Goal: Task Accomplishment & Management: Manage account settings

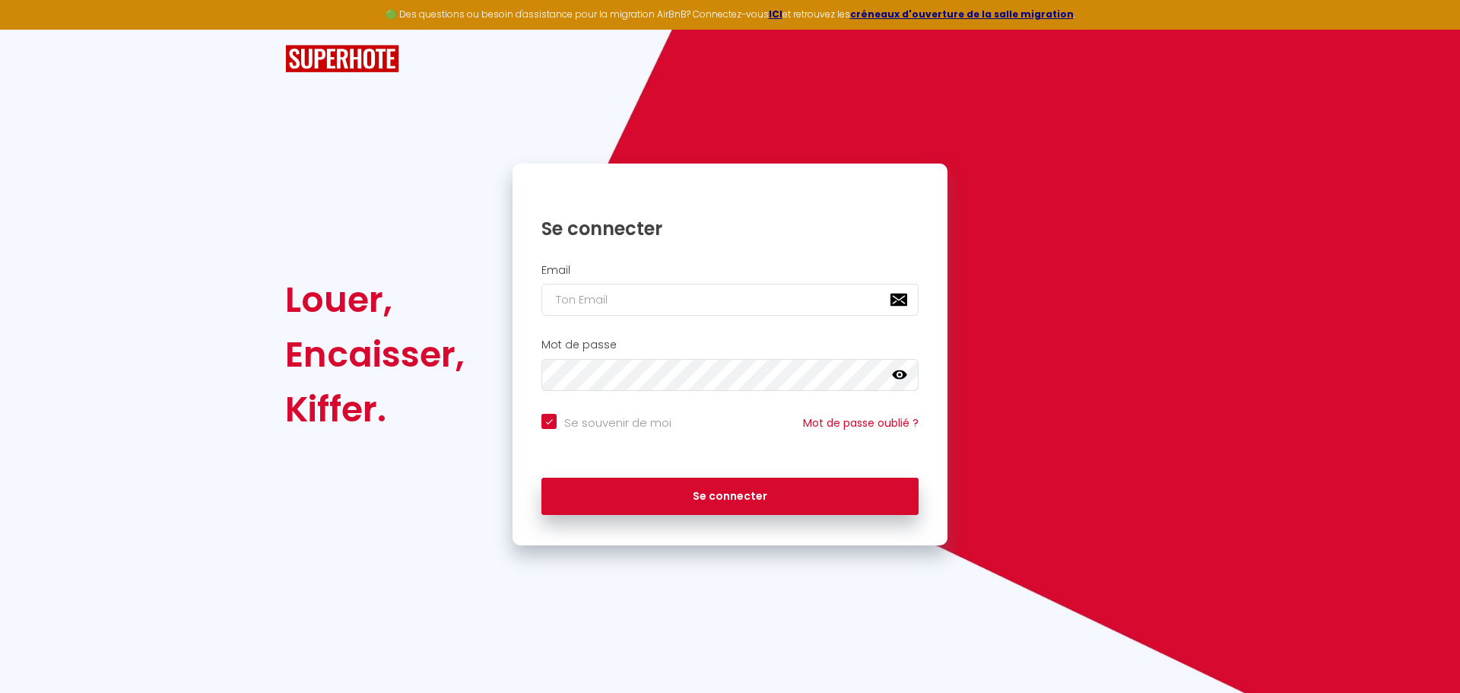
type input "p"
checkbox input "true"
type input "pi"
checkbox input "true"
type input "pie"
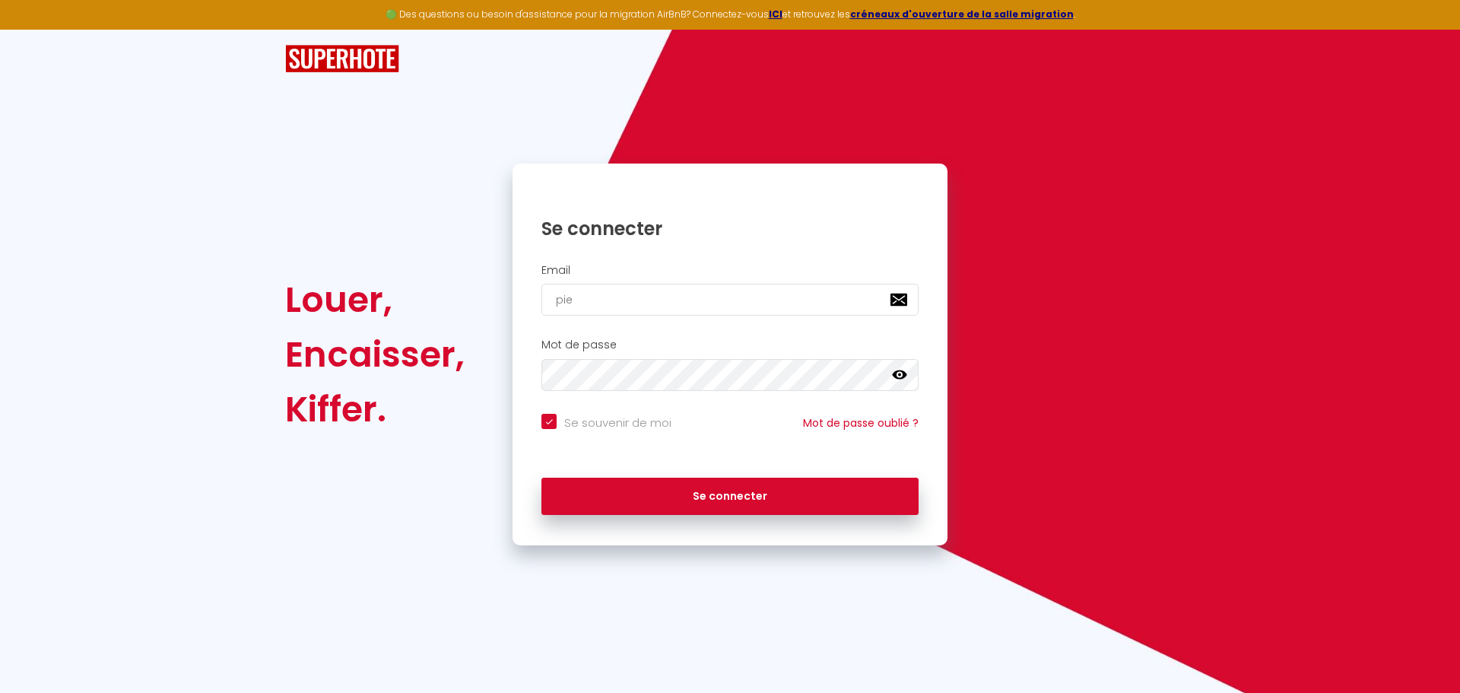
checkbox input "true"
type input "pier"
checkbox input "true"
type input "pierr"
checkbox input "true"
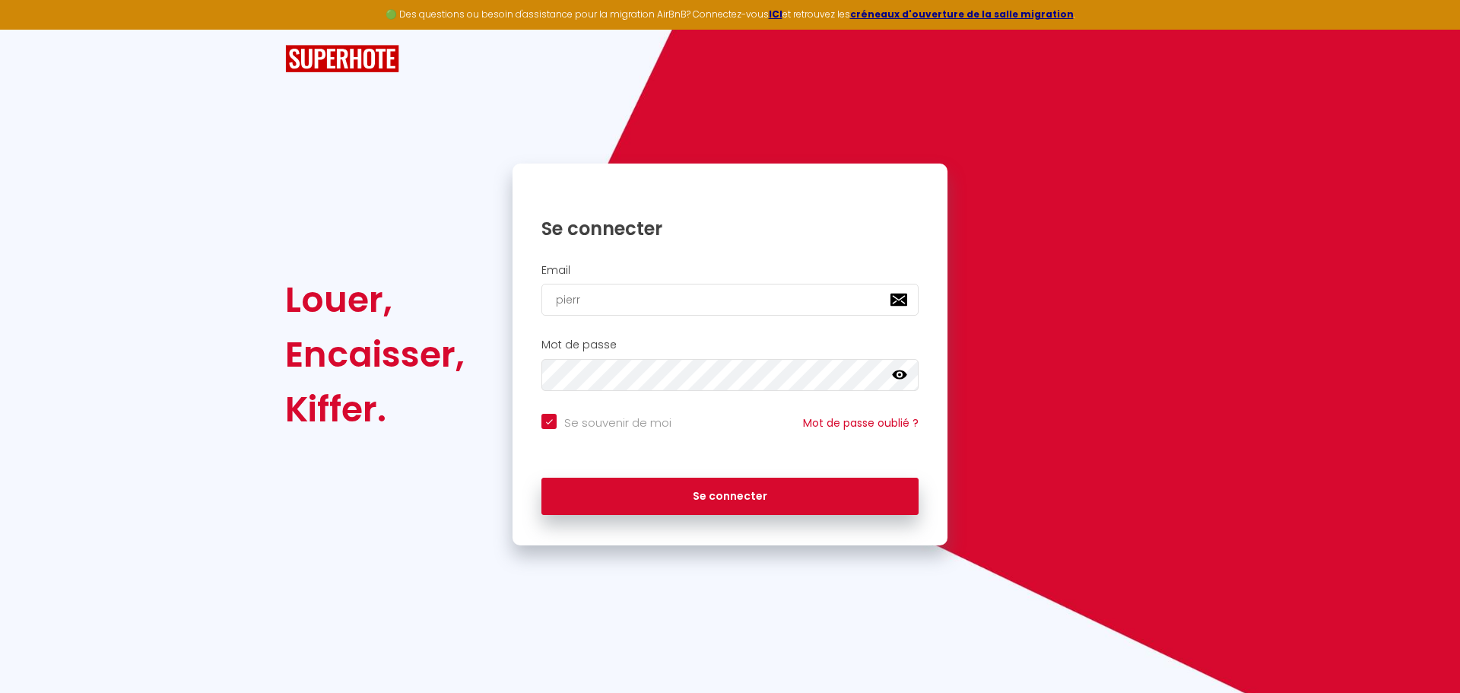
type input "pierre"
checkbox input "true"
type input "pierre-"
checkbox input "true"
type input "[PERSON_NAME]"
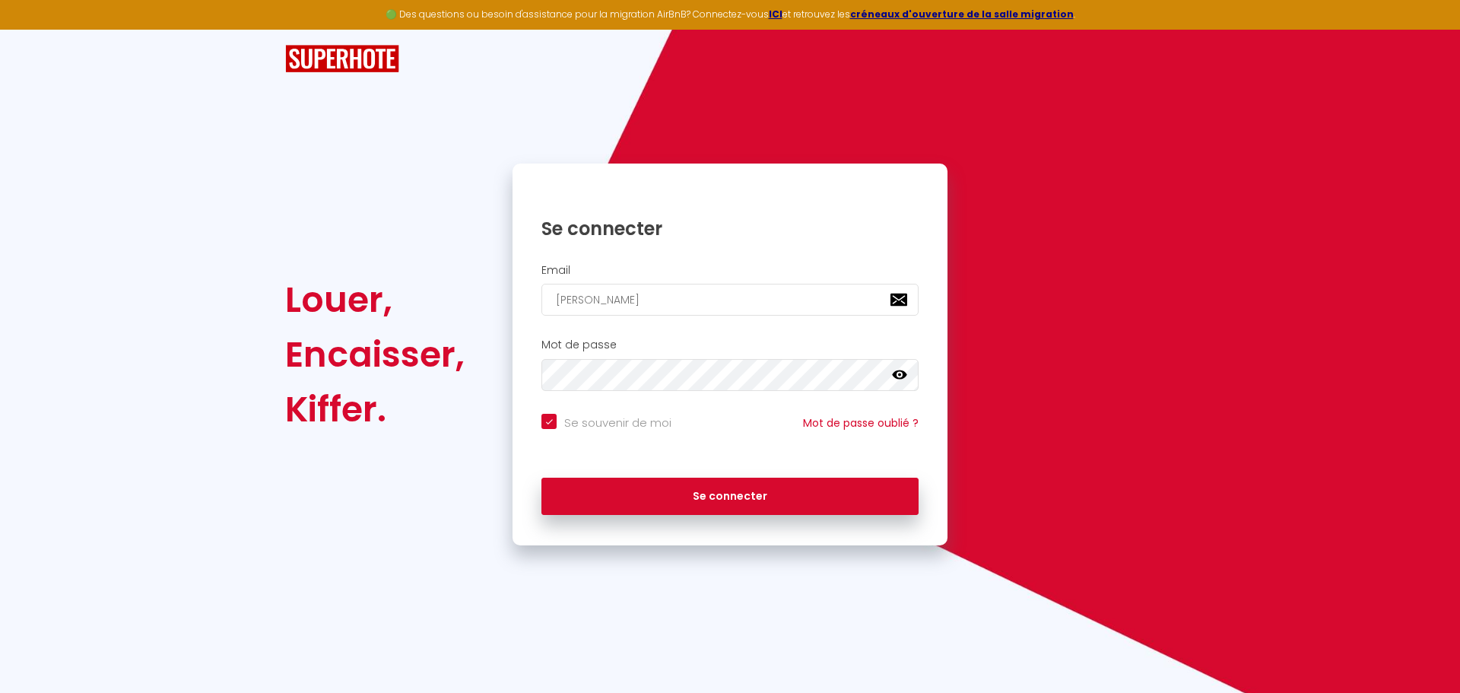
checkbox input "true"
type input "[PERSON_NAME]"
checkbox input "true"
type input "[PERSON_NAME]"
checkbox input "true"
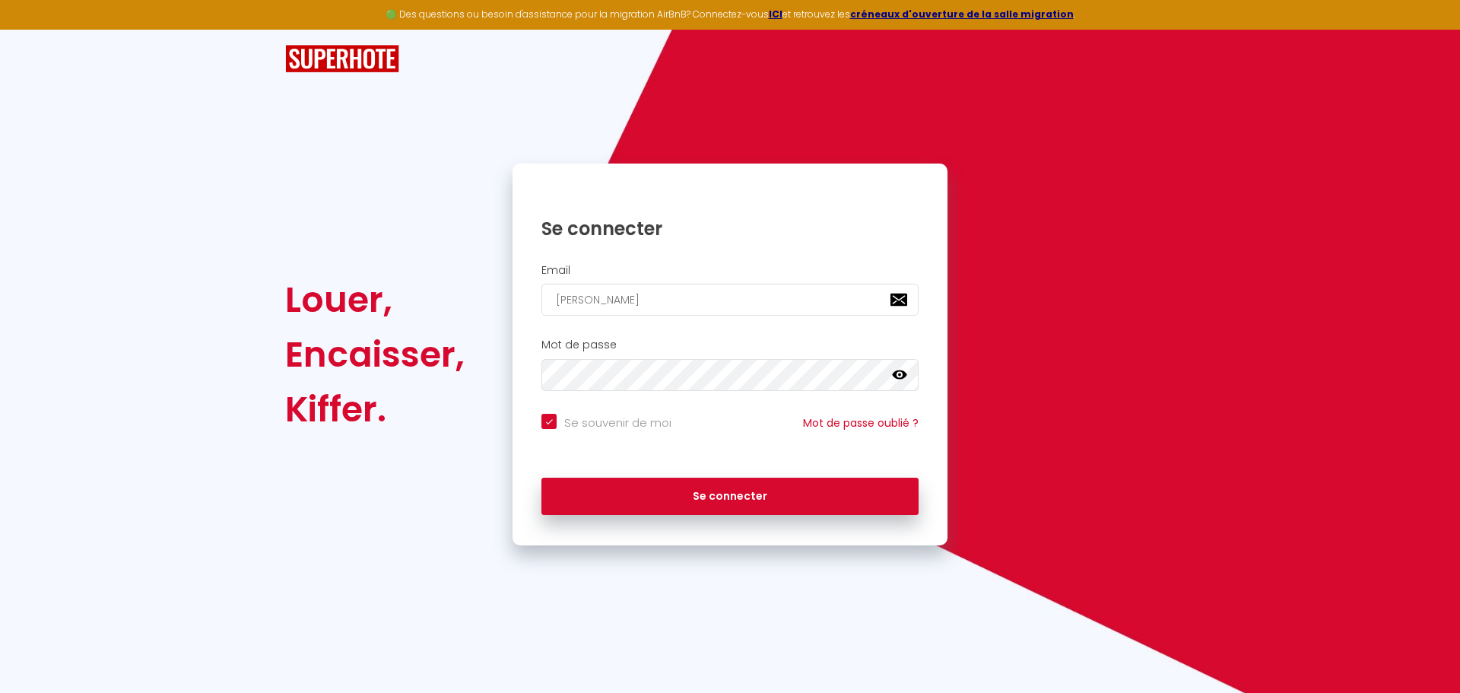
type input "[PERSON_NAME]"
checkbox input "true"
type input "[PERSON_NAME]"
checkbox input "true"
type input "[PERSON_NAME]"
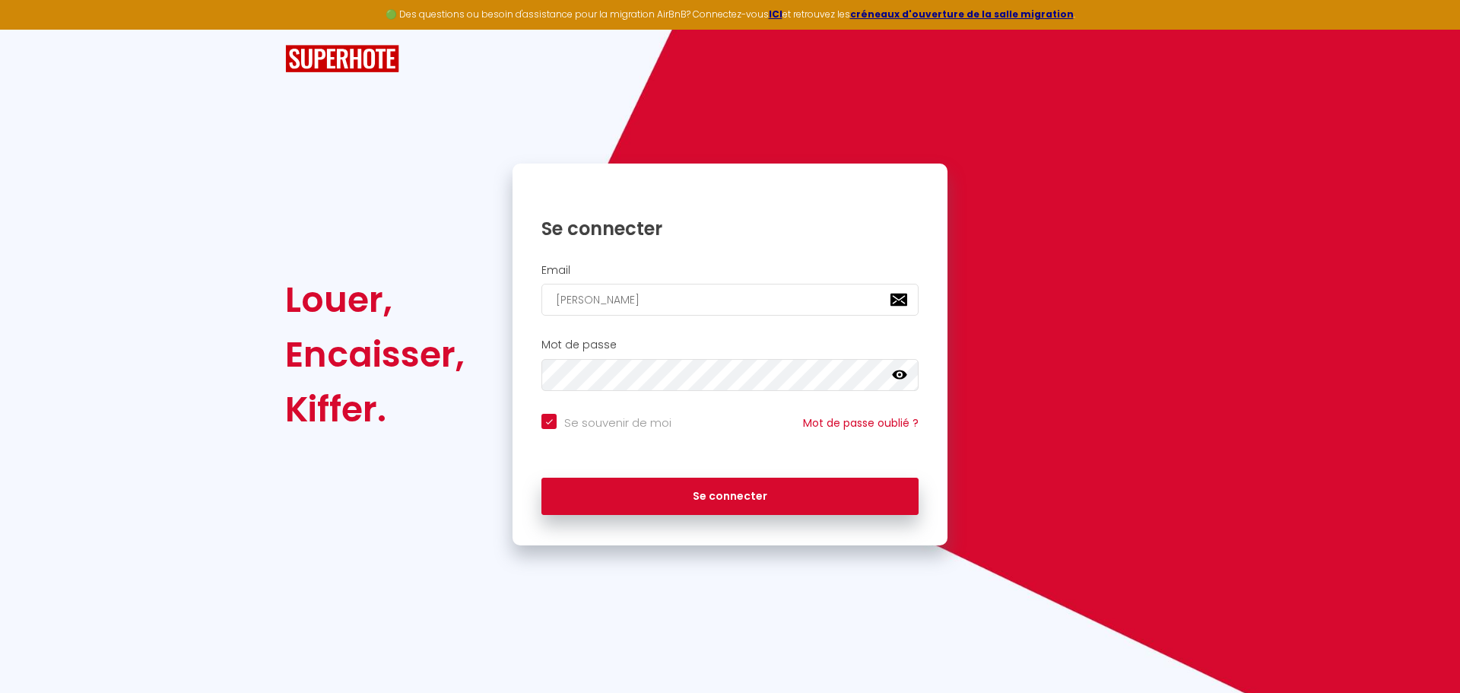
checkbox input "true"
type input "[PERSON_NAME]."
checkbox input "true"
type input "[PERSON_NAME].s"
checkbox input "true"
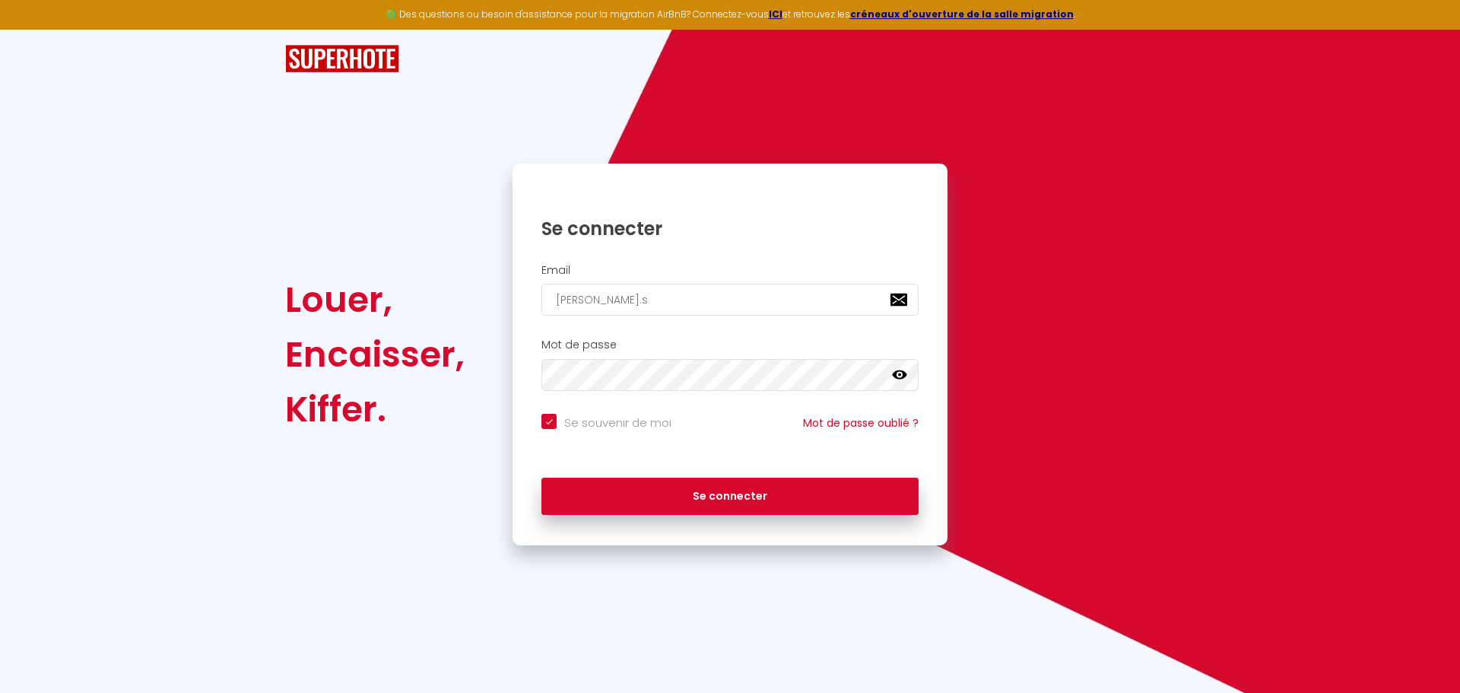
type input "[DOMAIN_NAME]"
checkbox input "true"
type input "[PERSON_NAME].som"
checkbox input "true"
type input "[PERSON_NAME].somp"
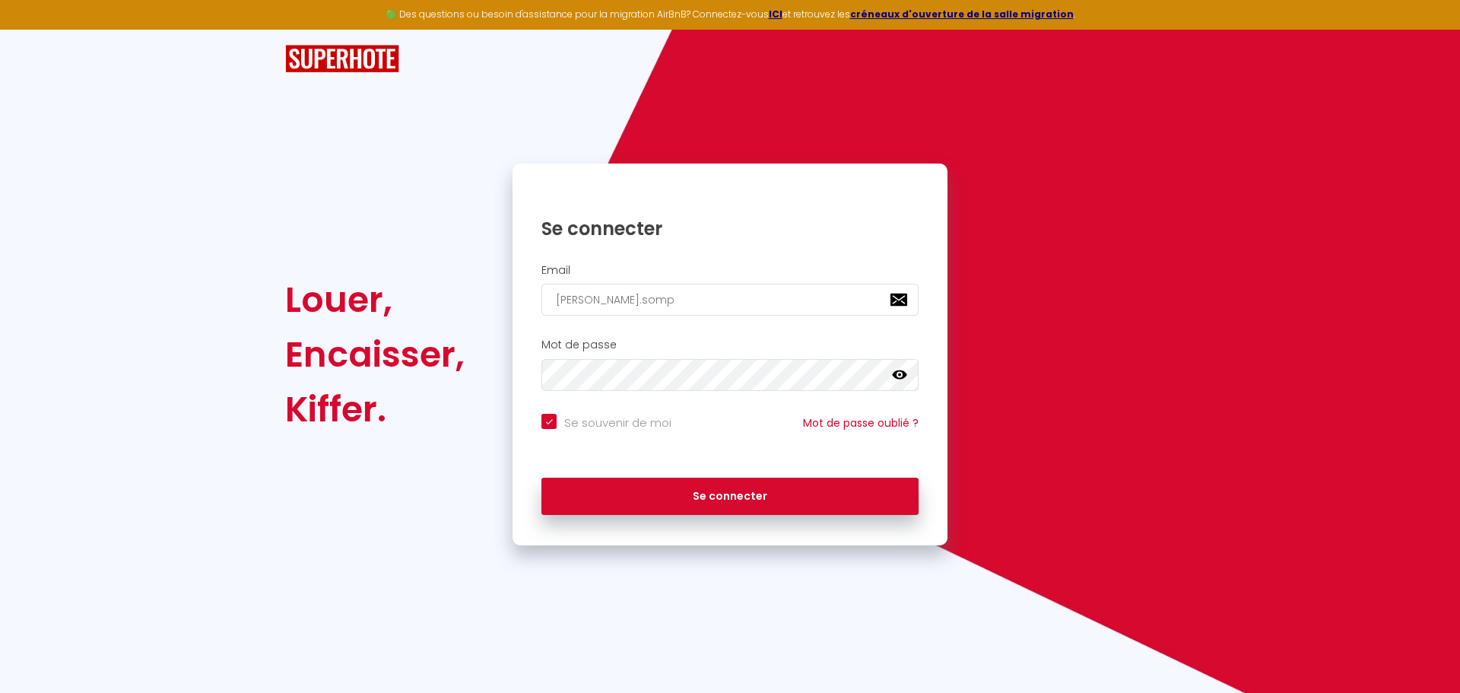
checkbox input "true"
type input "[PERSON_NAME].som"
checkbox input "true"
type input "[DOMAIN_NAME]"
checkbox input "true"
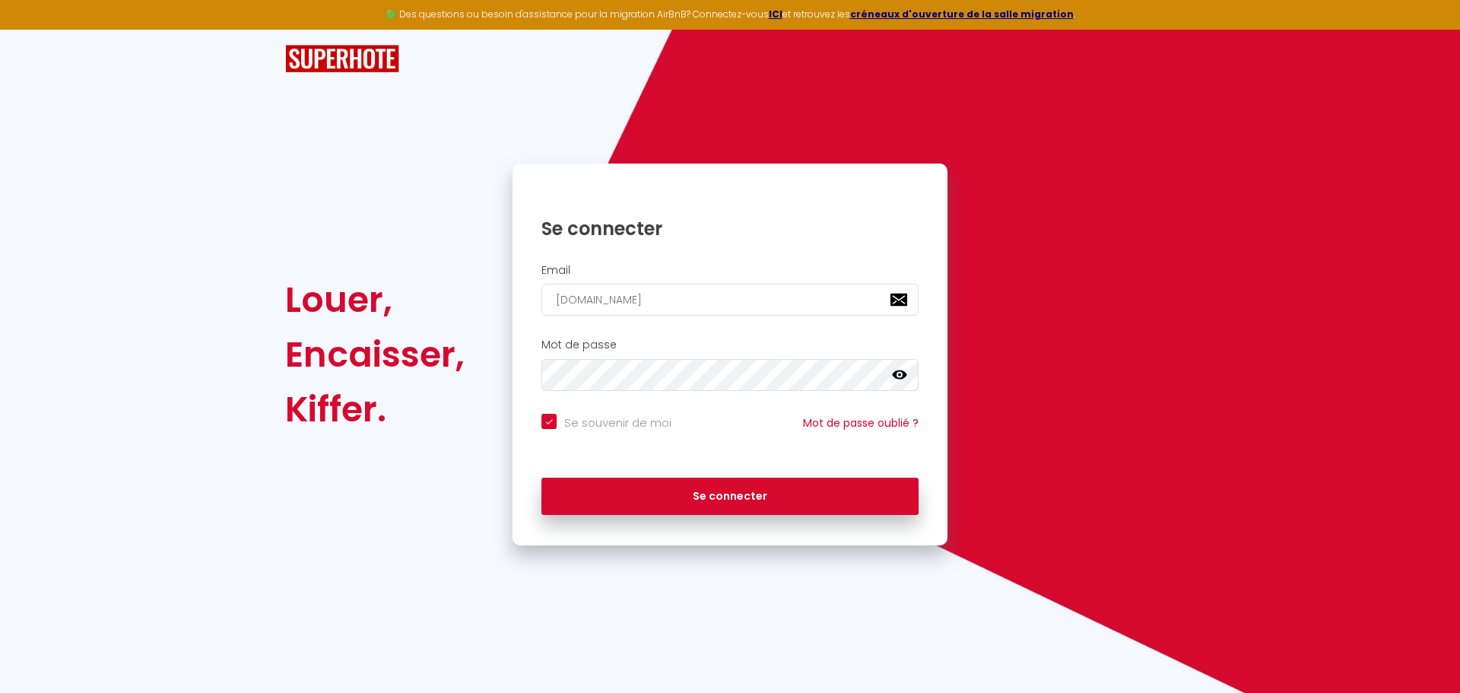
type input "[PERSON_NAME].s"
checkbox input "true"
type input "[DOMAIN_NAME]"
checkbox input "true"
type input "[PERSON_NAME].sim"
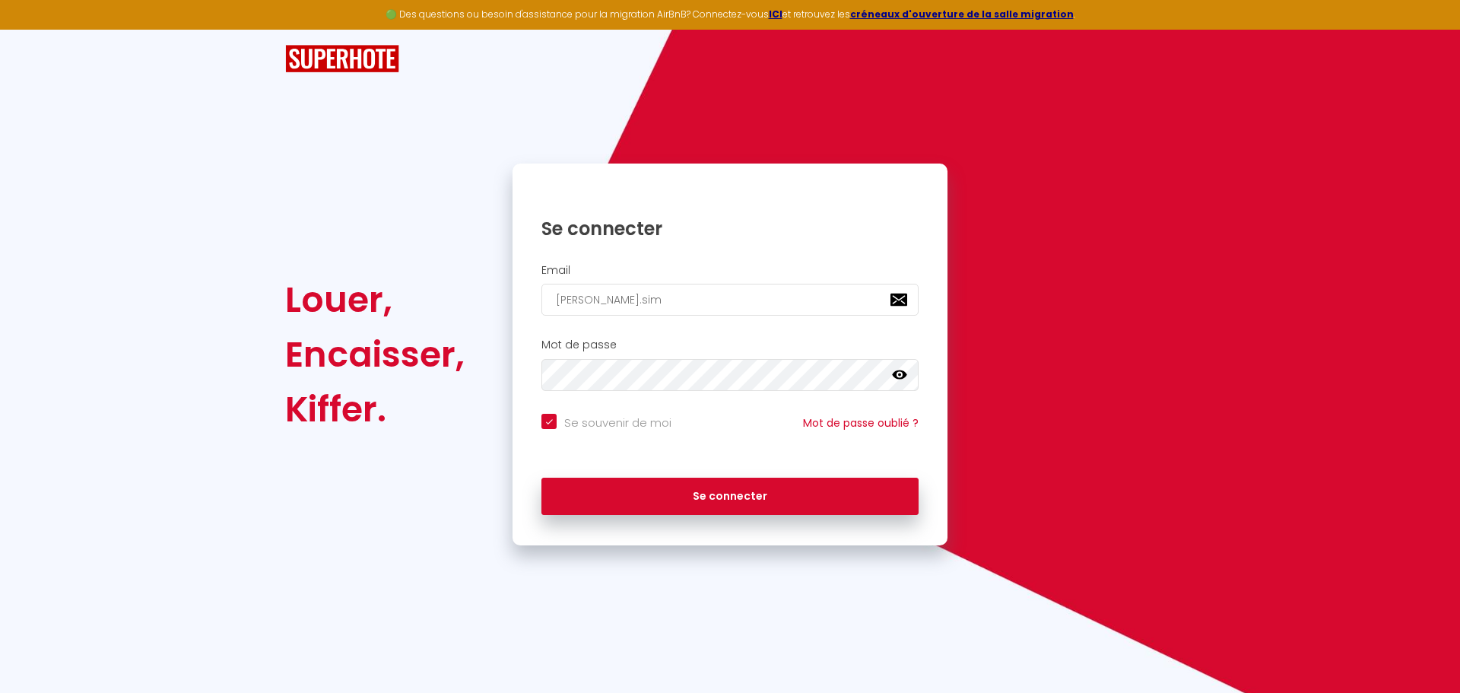
checkbox input "true"
type input "[PERSON_NAME].simo"
checkbox input "true"
type input "[PERSON_NAME].[PERSON_NAME]"
checkbox input "true"
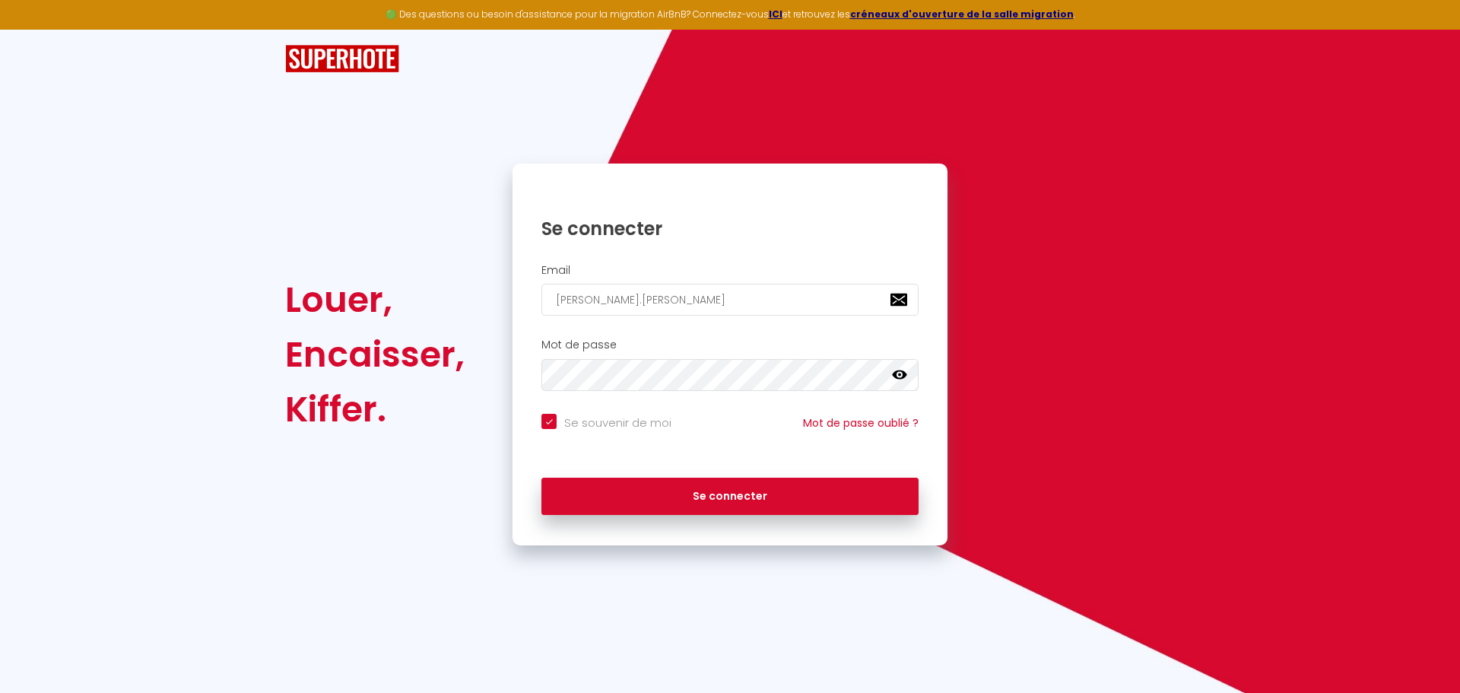
type input "[PERSON_NAME].simonet"
checkbox input "true"
type input "[PERSON_NAME].[PERSON_NAME]"
checkbox input "true"
type input "[PERSON_NAME].[PERSON_NAME]"
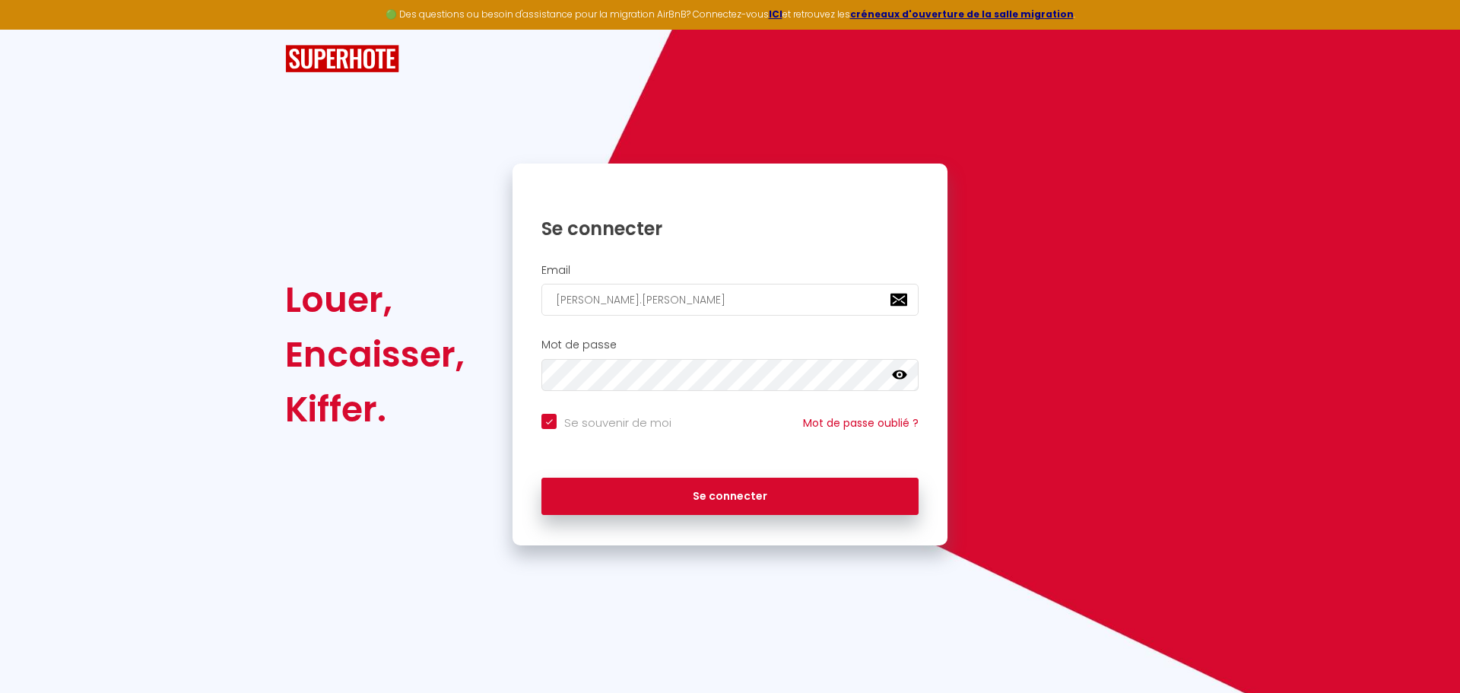
checkbox input "true"
type input "[PERSON_NAME].[PERSON_NAME]@"
checkbox input "true"
type input "pierre-jacques.[PERSON_NAME]@l"
checkbox input "true"
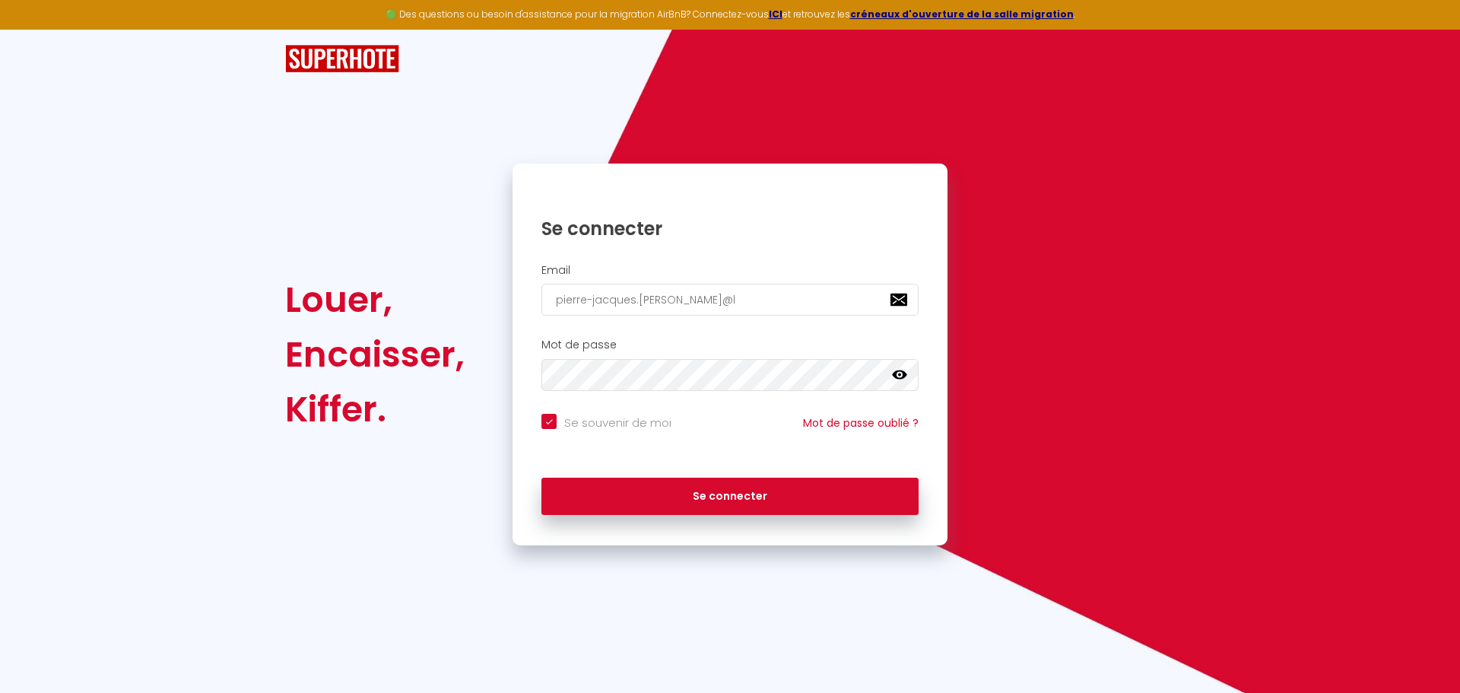
type input "pierre-jacques.[PERSON_NAME]@la"
checkbox input "true"
type input "pierre-jacques.[PERSON_NAME]@lap"
checkbox input "true"
type input "pierre-jacques.[PERSON_NAME]@lapo"
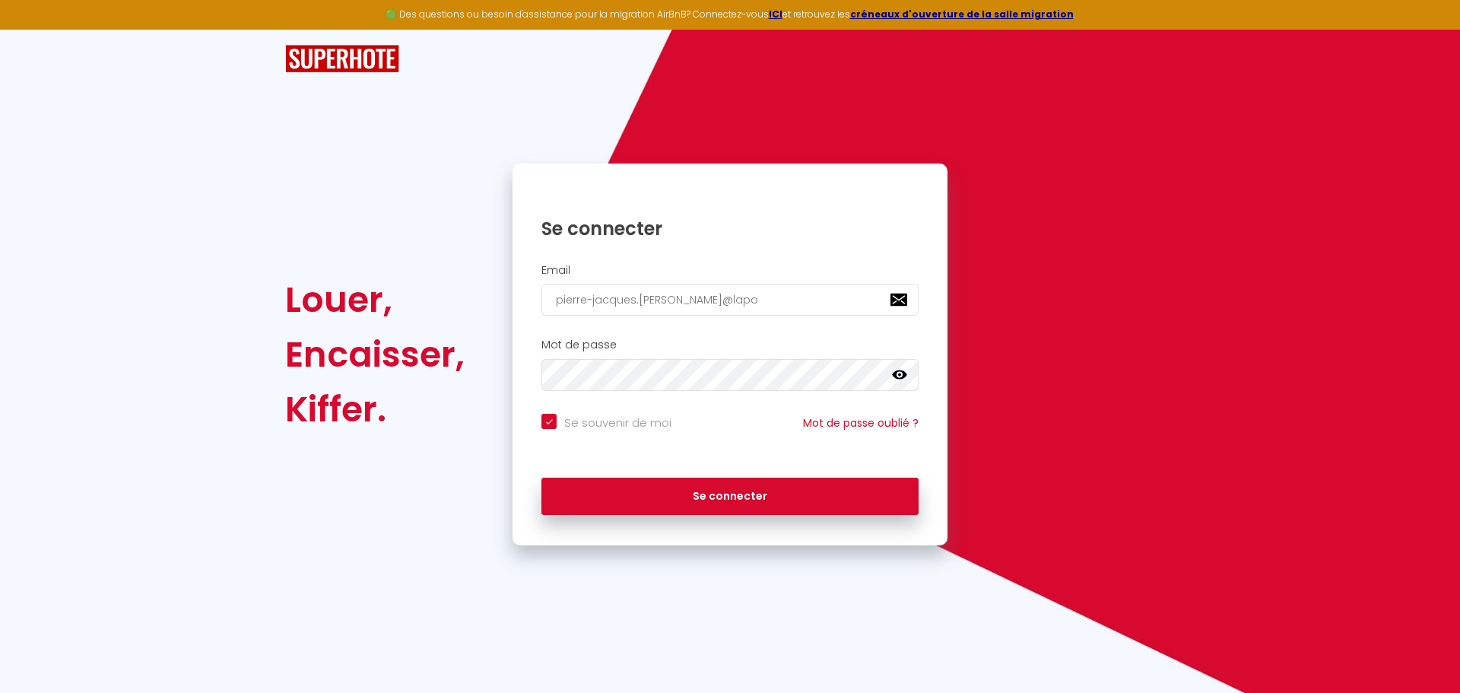
checkbox input "true"
type input "pierre-jacques.[PERSON_NAME]@lapos"
checkbox input "true"
type input "pierre-jacques.[PERSON_NAME]@lapost"
checkbox input "true"
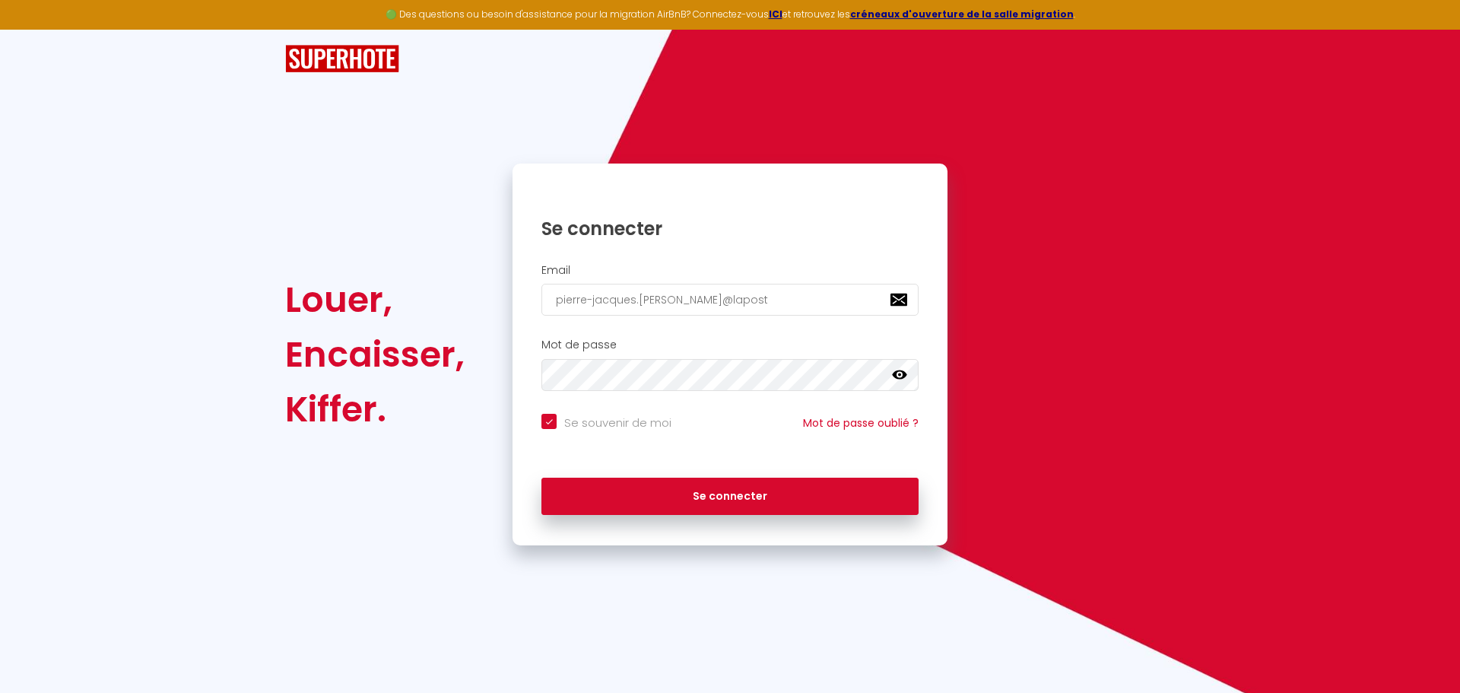
type input "[EMAIL_ADDRESS][PERSON_NAME]"
checkbox input "true"
type input "[EMAIL_ADDRESS][PERSON_NAME]."
checkbox input "true"
type input "pierre-jacques.[PERSON_NAME]@laposte.n"
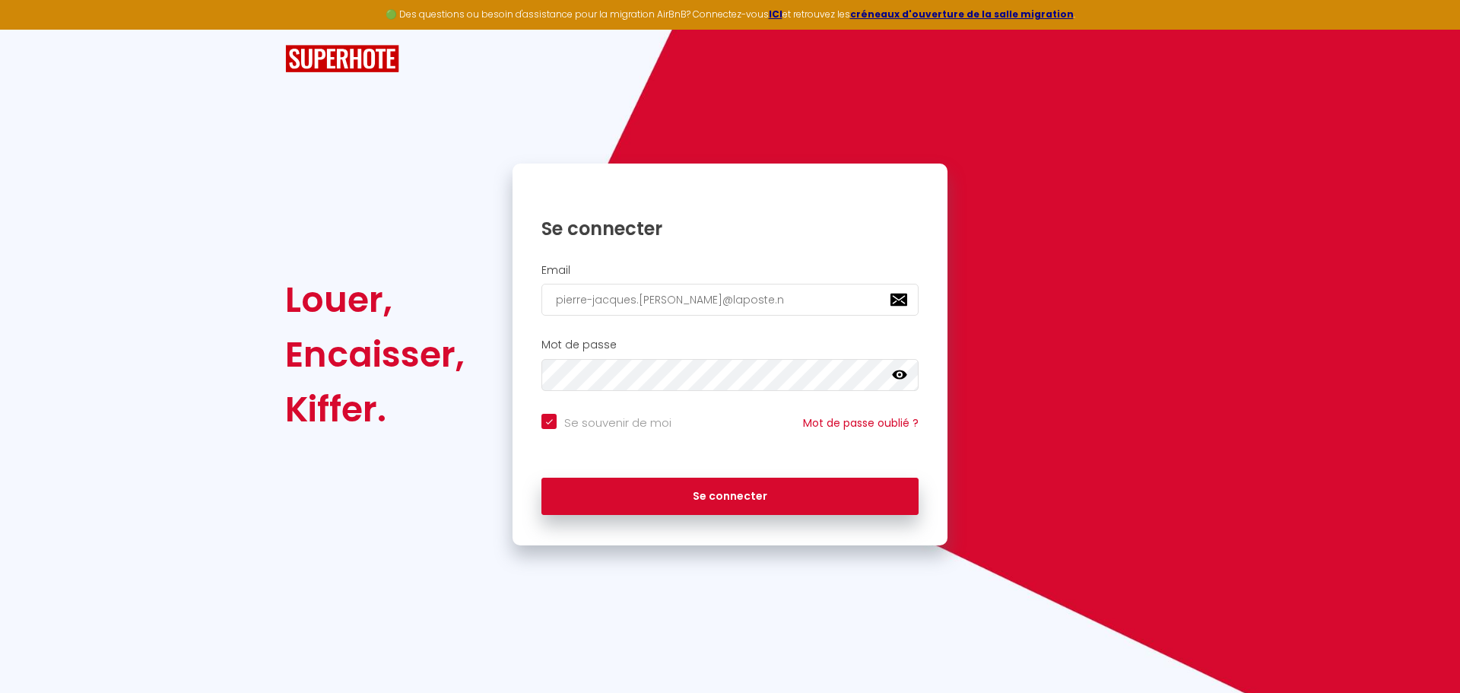
checkbox input "true"
type input "[EMAIL_ADDRESS][PERSON_NAME][DOMAIN_NAME]"
checkbox input "true"
type input "[EMAIL_ADDRESS][PERSON_NAME][DOMAIN_NAME]"
checkbox input "true"
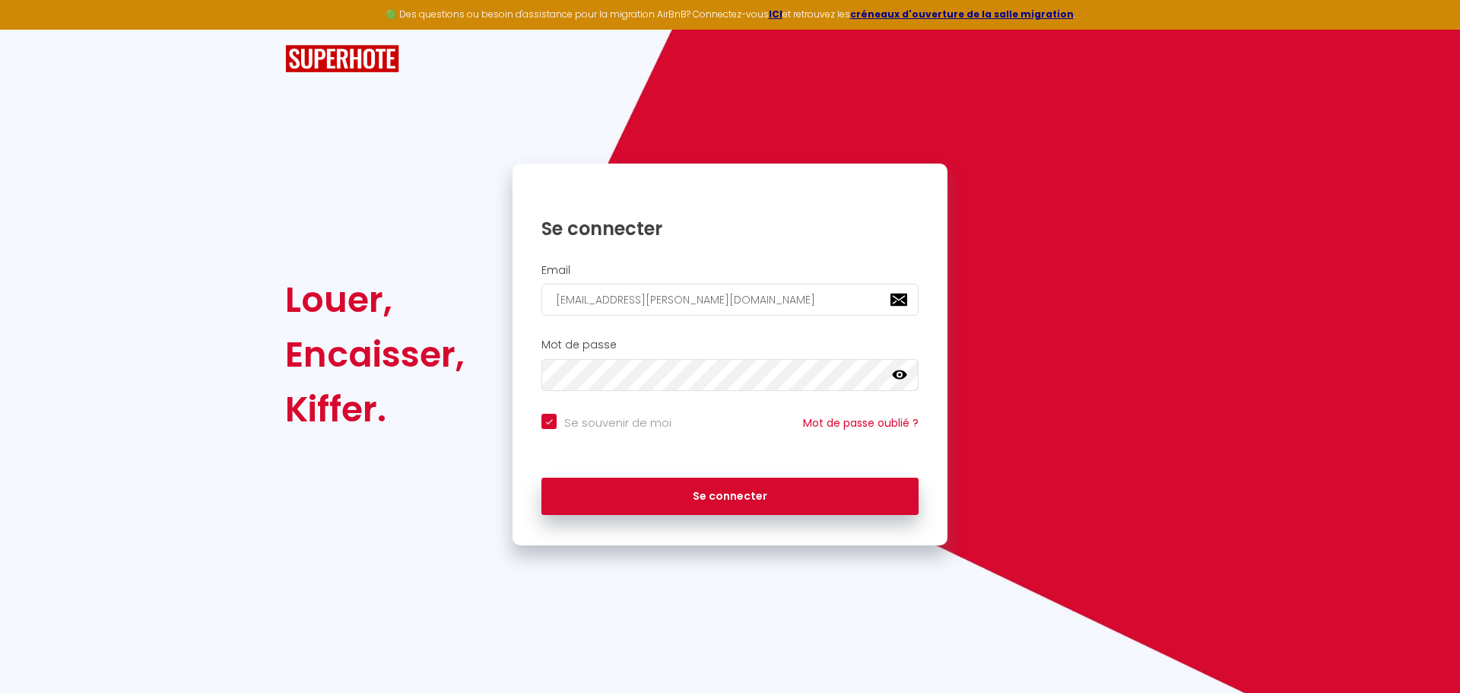
type input "[EMAIL_ADDRESS][PERSON_NAME][DOMAIN_NAME]"
click at [541, 477] on button "Se connecter" at bounding box center [729, 496] width 377 height 38
checkbox input "true"
